Goal: Find specific page/section: Find specific page/section

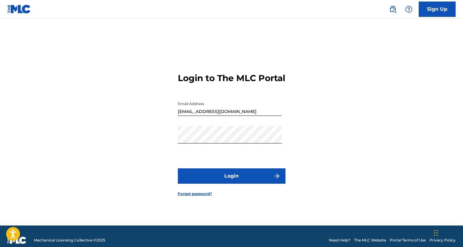
click at [223, 181] on button "Login" at bounding box center [232, 176] width 108 height 15
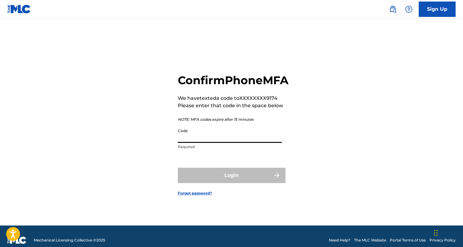
click at [200, 142] on input "Code" at bounding box center [230, 135] width 104 height 18
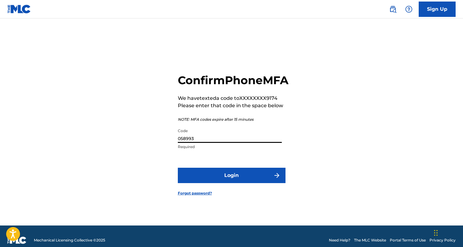
type input "058993"
click at [178, 168] on button "Login" at bounding box center [232, 175] width 108 height 15
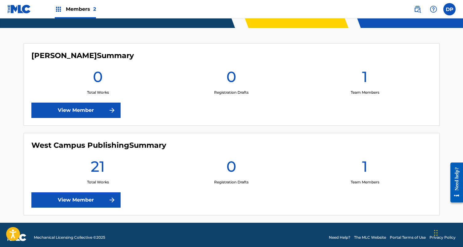
scroll to position [158, 0]
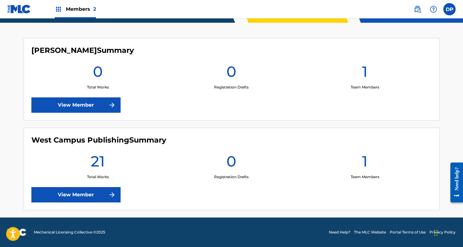
click at [97, 163] on h1 "21" at bounding box center [98, 163] width 14 height 22
click at [94, 190] on link "View Member" at bounding box center [75, 194] width 89 height 15
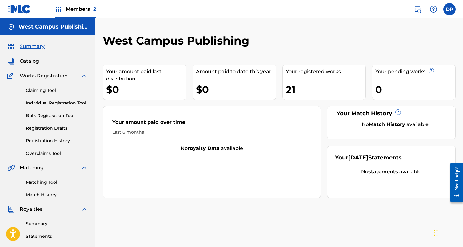
click at [164, 10] on nav "Members 2 DP DP [PERSON_NAME] [EMAIL_ADDRESS][DOMAIN_NAME] Notification Prefere…" at bounding box center [231, 9] width 463 height 18
